Goal: Browse casually

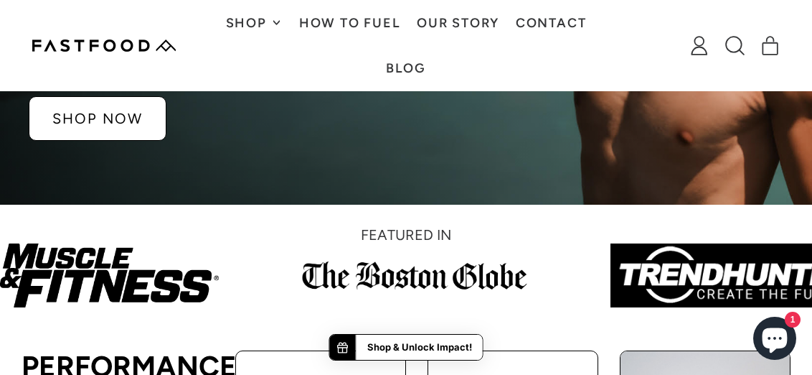
scroll to position [143, 0]
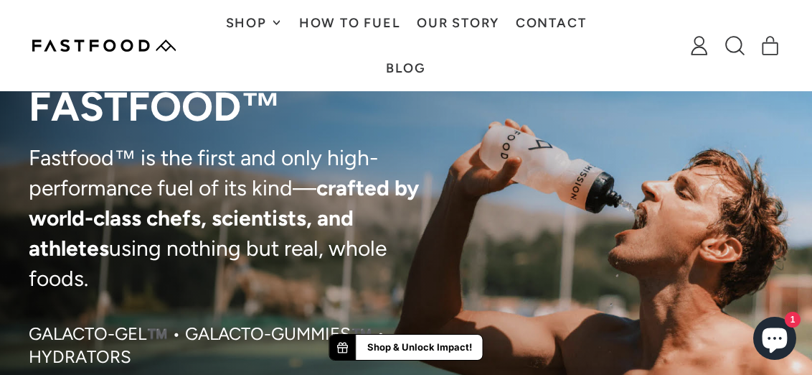
click at [135, 44] on img at bounding box center [103, 45] width 143 height 12
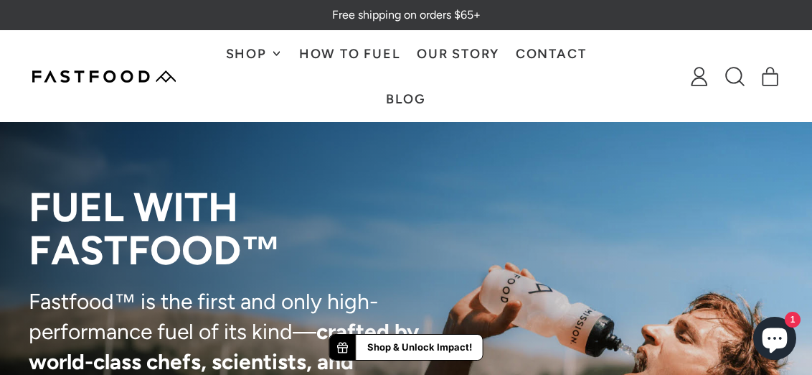
click at [80, 76] on img at bounding box center [103, 76] width 143 height 12
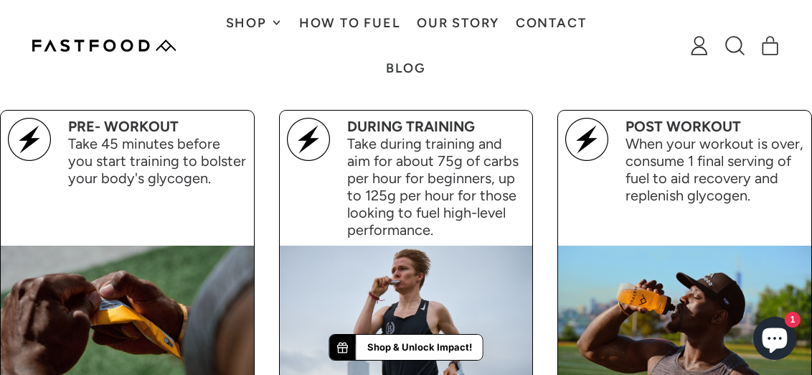
scroll to position [1650, 0]
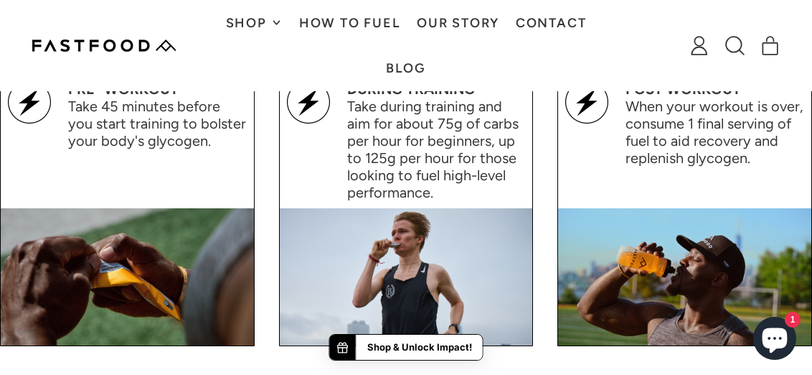
click at [432, 262] on img at bounding box center [406, 276] width 253 height 137
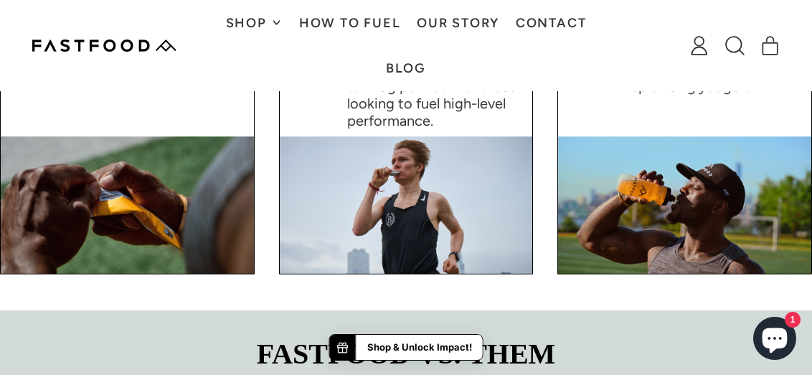
click at [455, 156] on img at bounding box center [406, 204] width 253 height 137
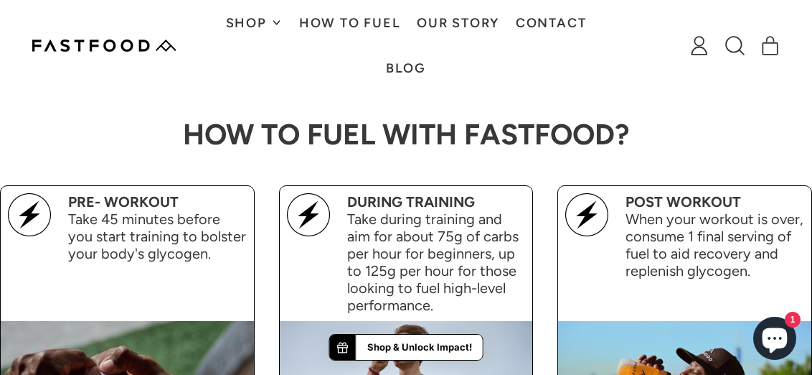
scroll to position [1507, 0]
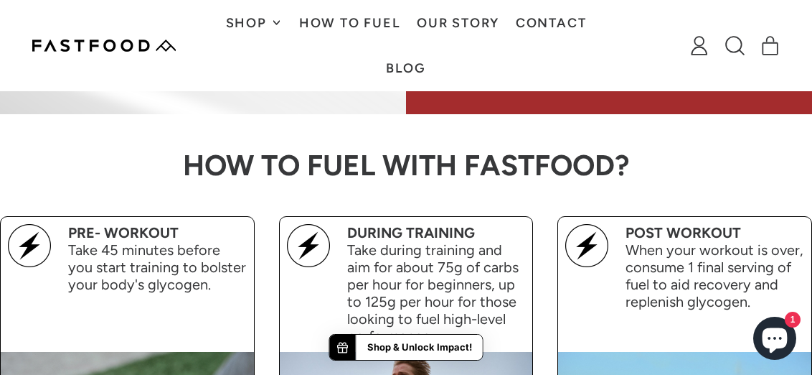
click at [319, 253] on img at bounding box center [308, 245] width 43 height 43
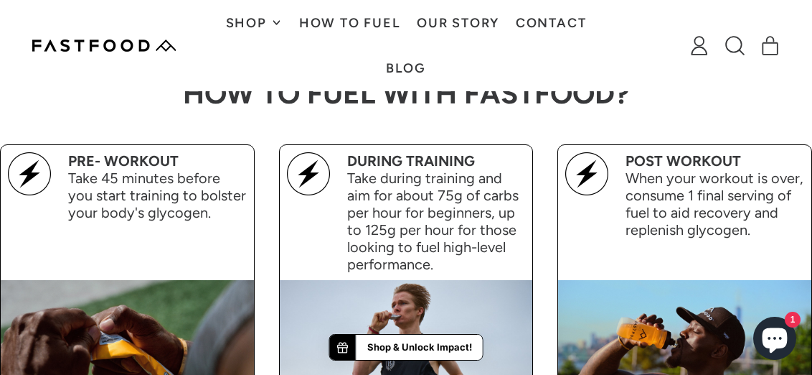
click at [85, 316] on img at bounding box center [127, 348] width 253 height 137
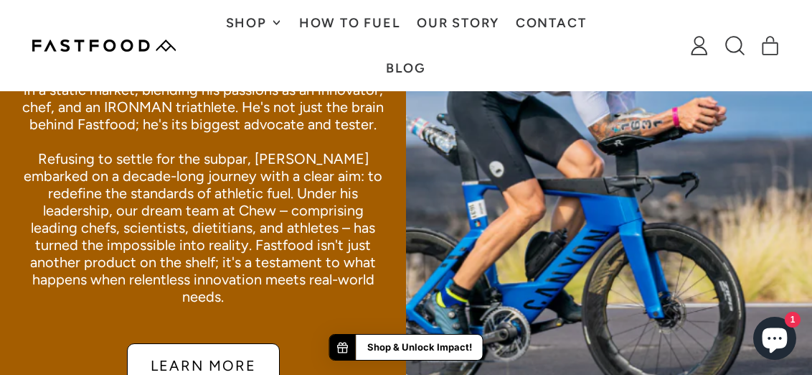
click at [553, 189] on img at bounding box center [609, 140] width 406 height 538
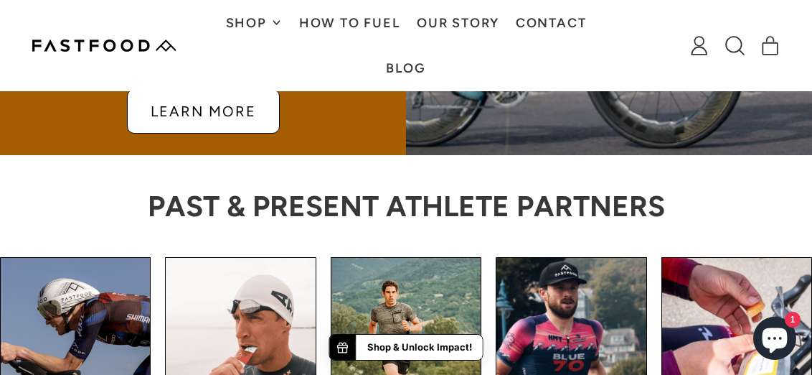
scroll to position [3157, 0]
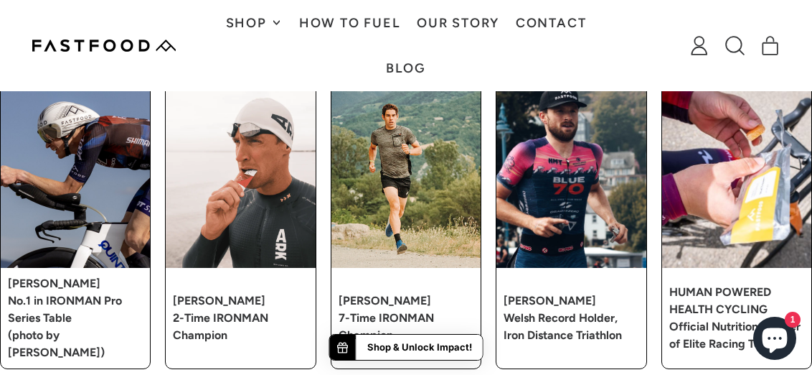
click at [86, 189] on img at bounding box center [75, 174] width 149 height 187
click at [48, 293] on strong "No.1 in IRONMAN Pro Series Table" at bounding box center [65, 308] width 114 height 31
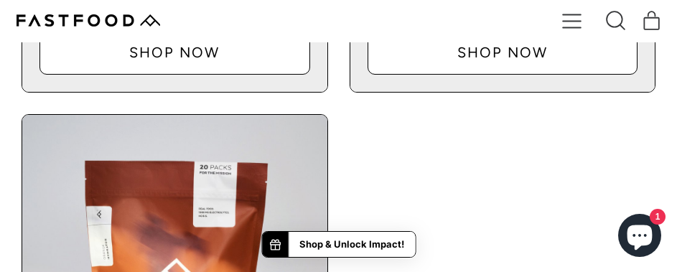
scroll to position [1004, 0]
